Goal: Task Accomplishment & Management: Use online tool/utility

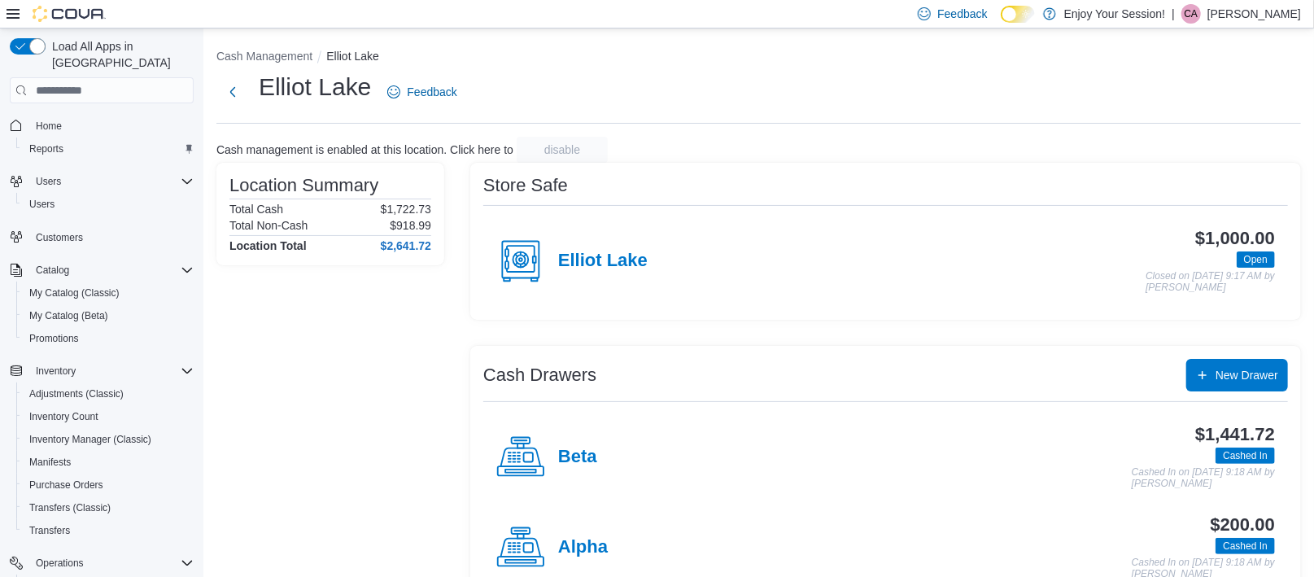
scroll to position [134, 0]
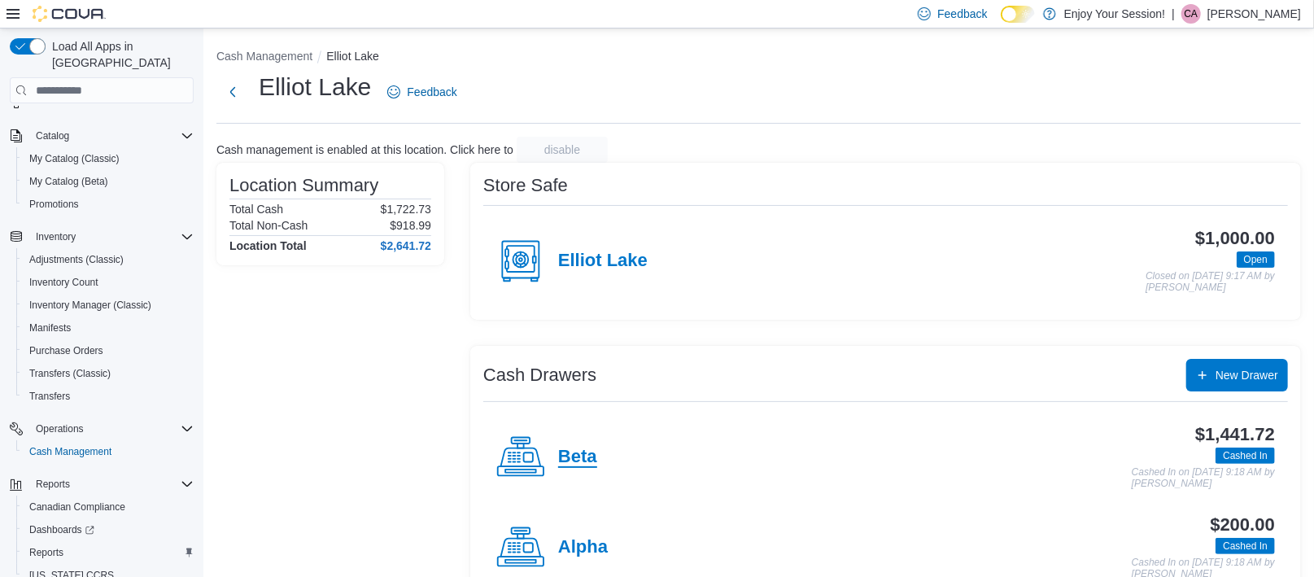
click at [576, 459] on h4 "Beta" at bounding box center [577, 457] width 39 height 21
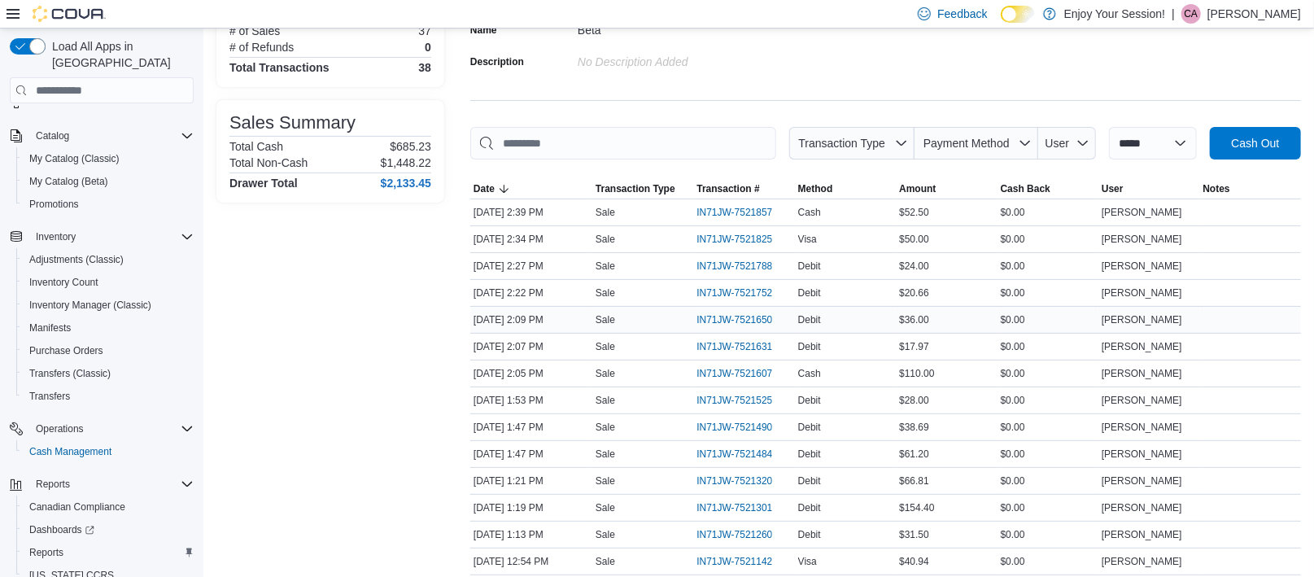
scroll to position [163, 0]
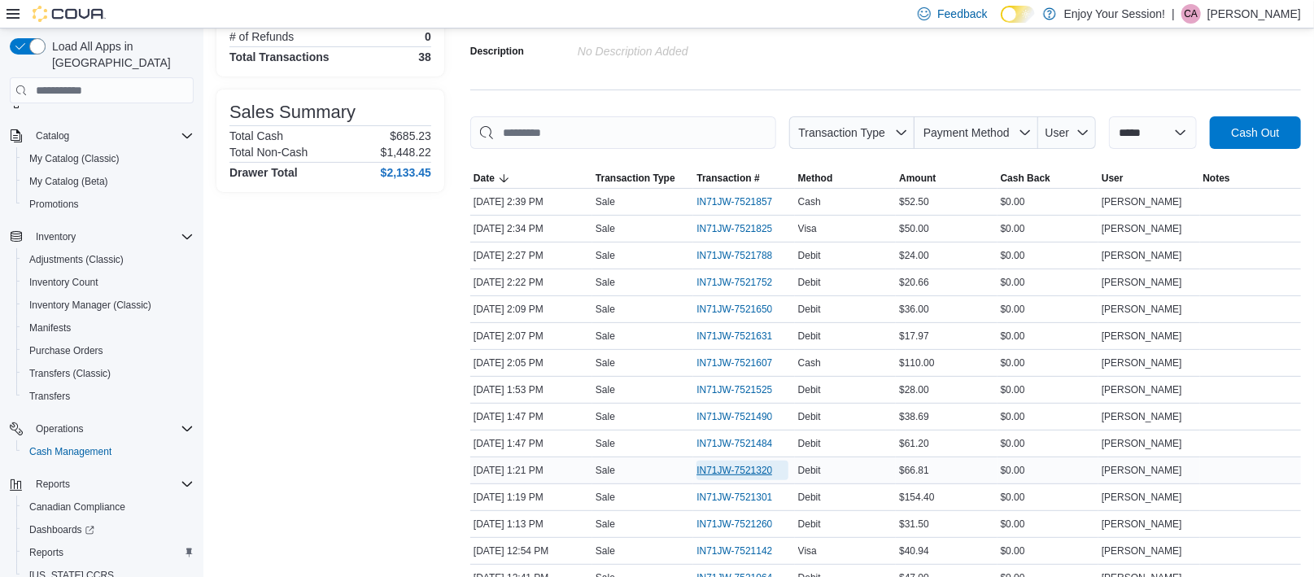
click at [740, 470] on span "IN71JW-7521320" at bounding box center [734, 470] width 76 height 13
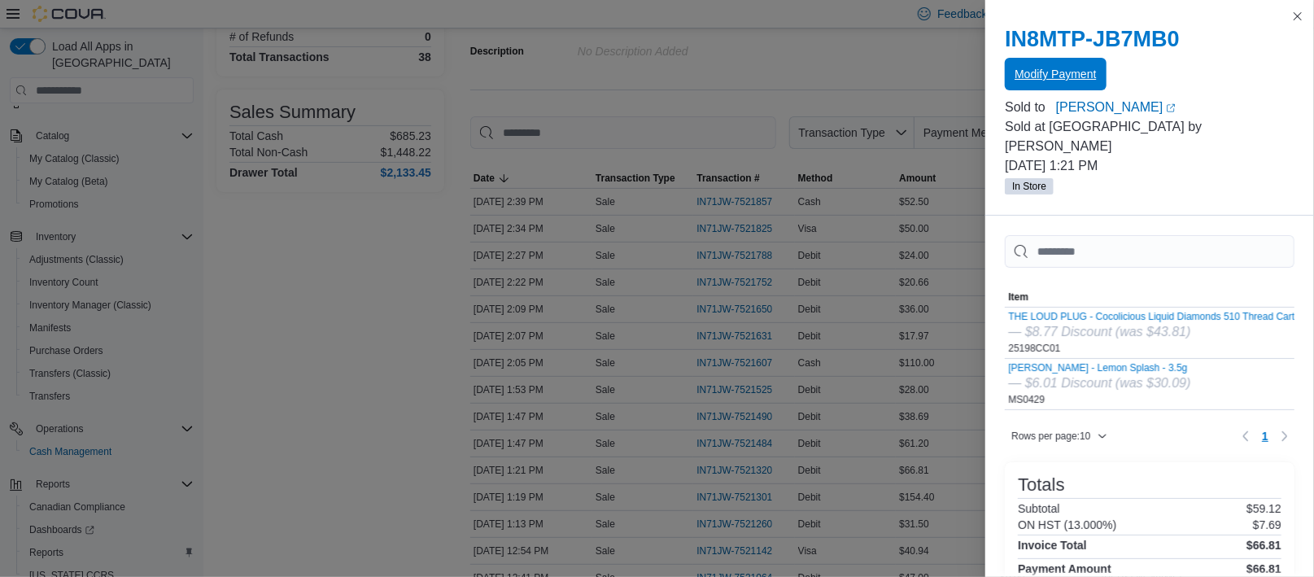
click at [1073, 73] on span "Modify Payment" at bounding box center [1054, 74] width 81 height 16
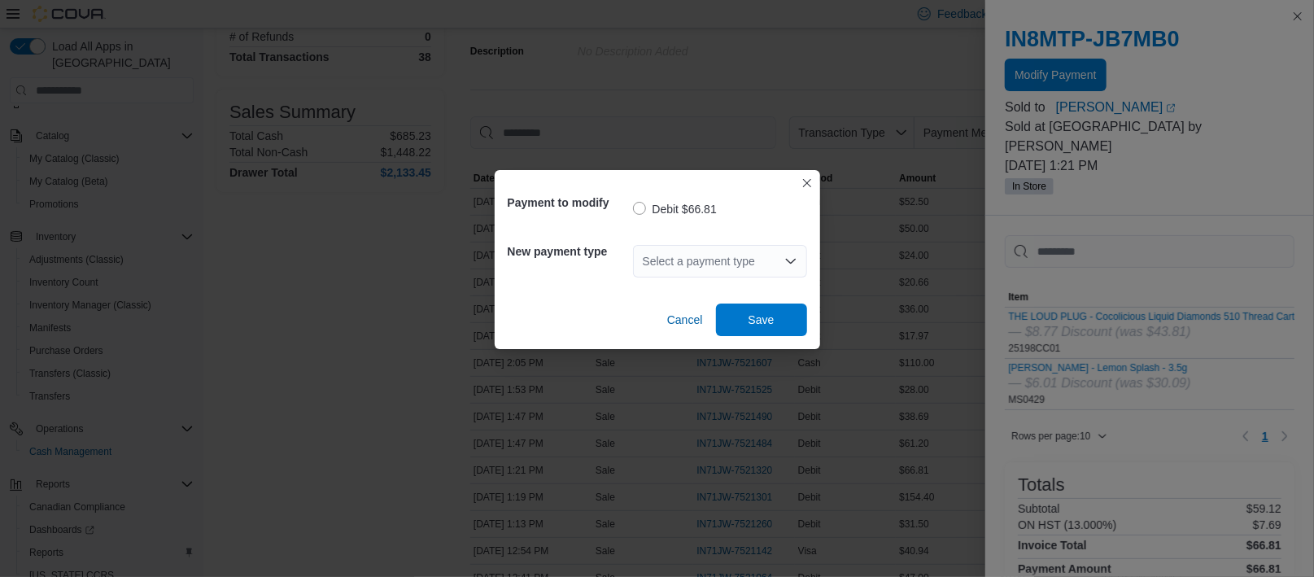
click at [736, 261] on div "Select a payment type" at bounding box center [720, 261] width 174 height 33
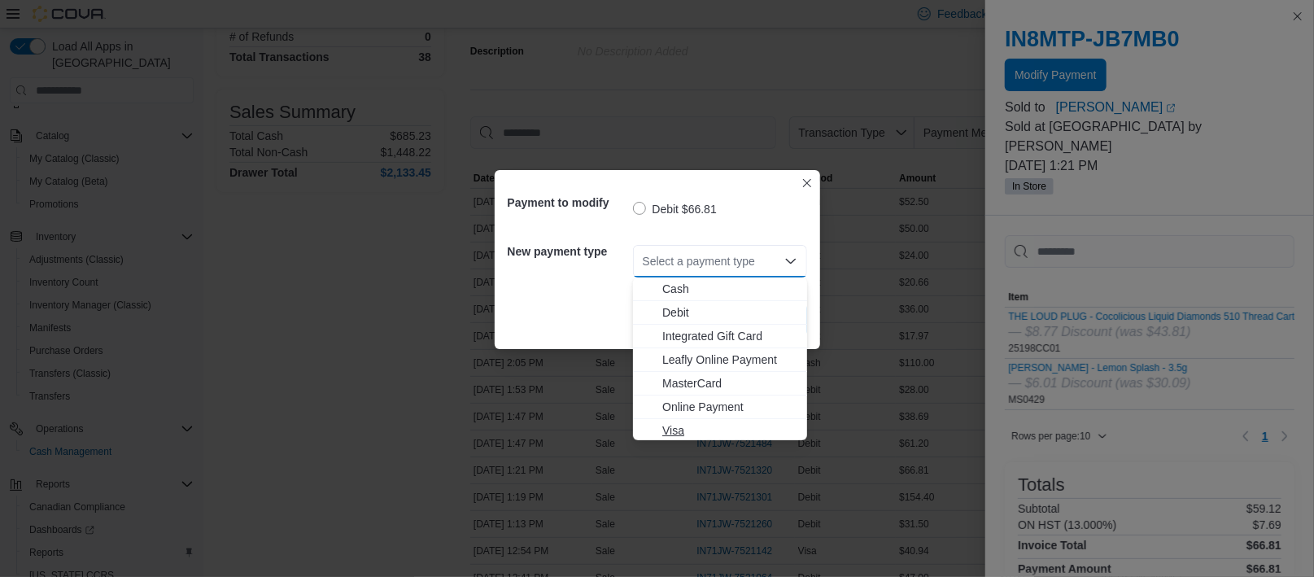
click at [671, 425] on span "Visa" at bounding box center [729, 430] width 135 height 16
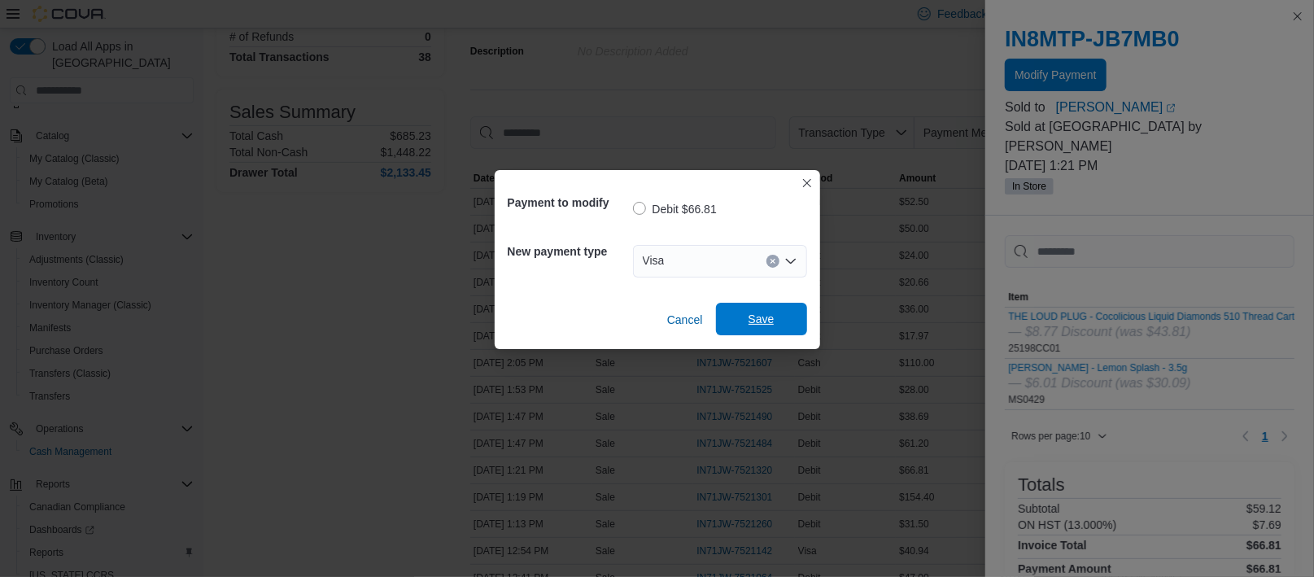
click at [760, 311] on span "Save" at bounding box center [762, 319] width 72 height 33
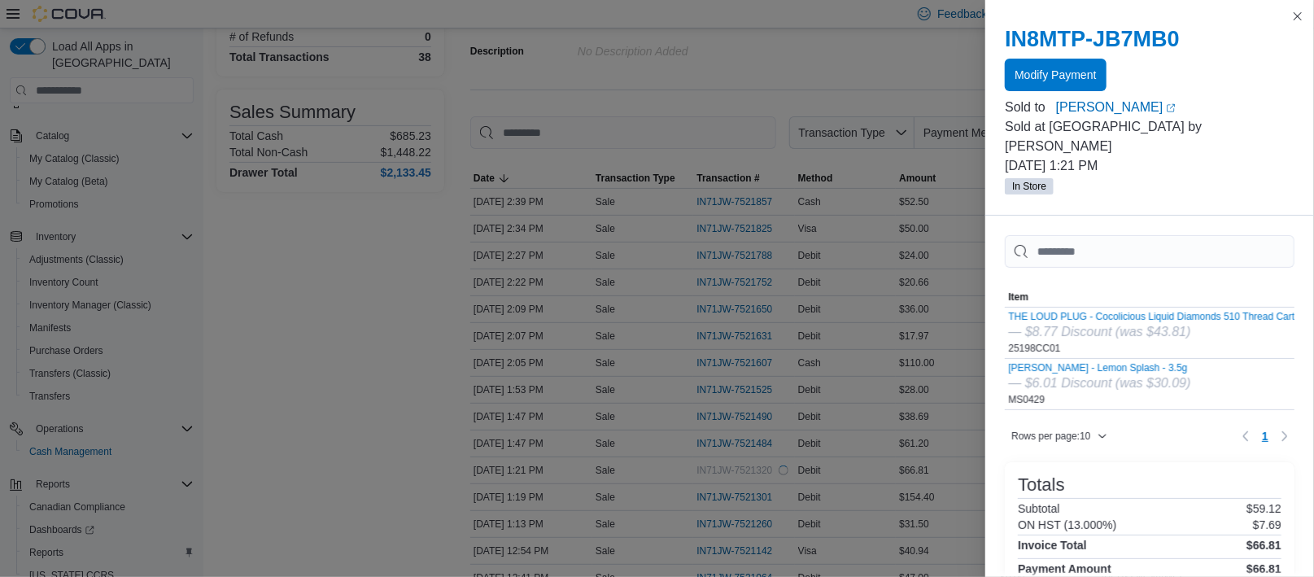
scroll to position [0, 0]
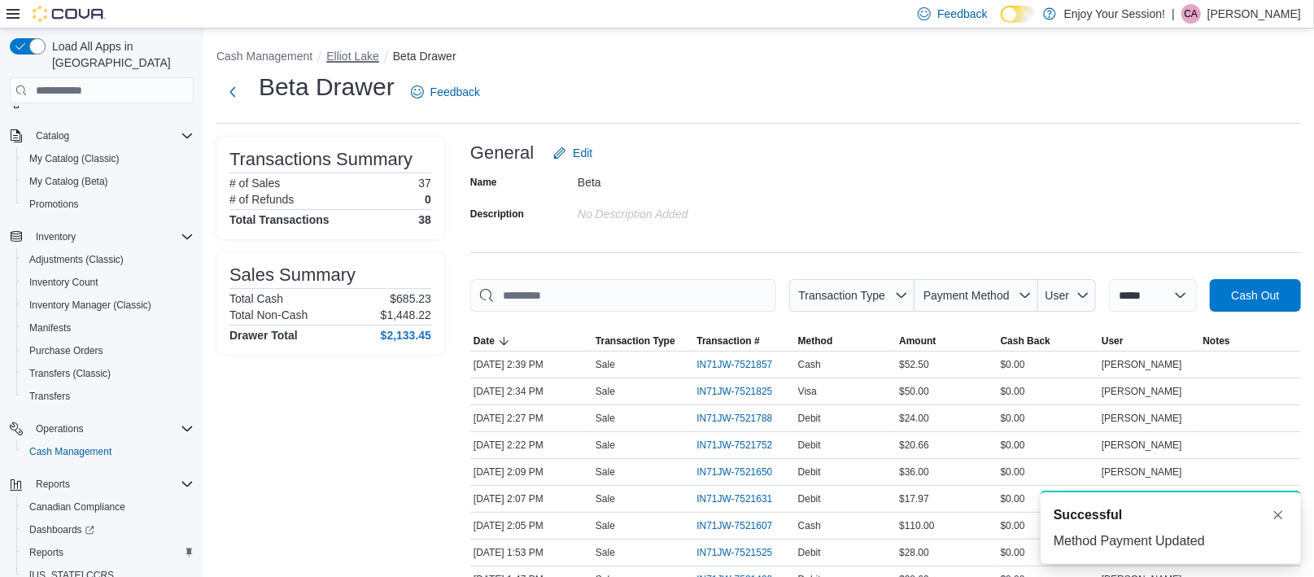
drag, startPoint x: 349, startPoint y: 50, endPoint x: 351, endPoint y: 2, distance: 47.2
click at [350, 50] on button "Elliot Lake" at bounding box center [352, 56] width 53 height 13
